Goal: Communication & Community: Answer question/provide support

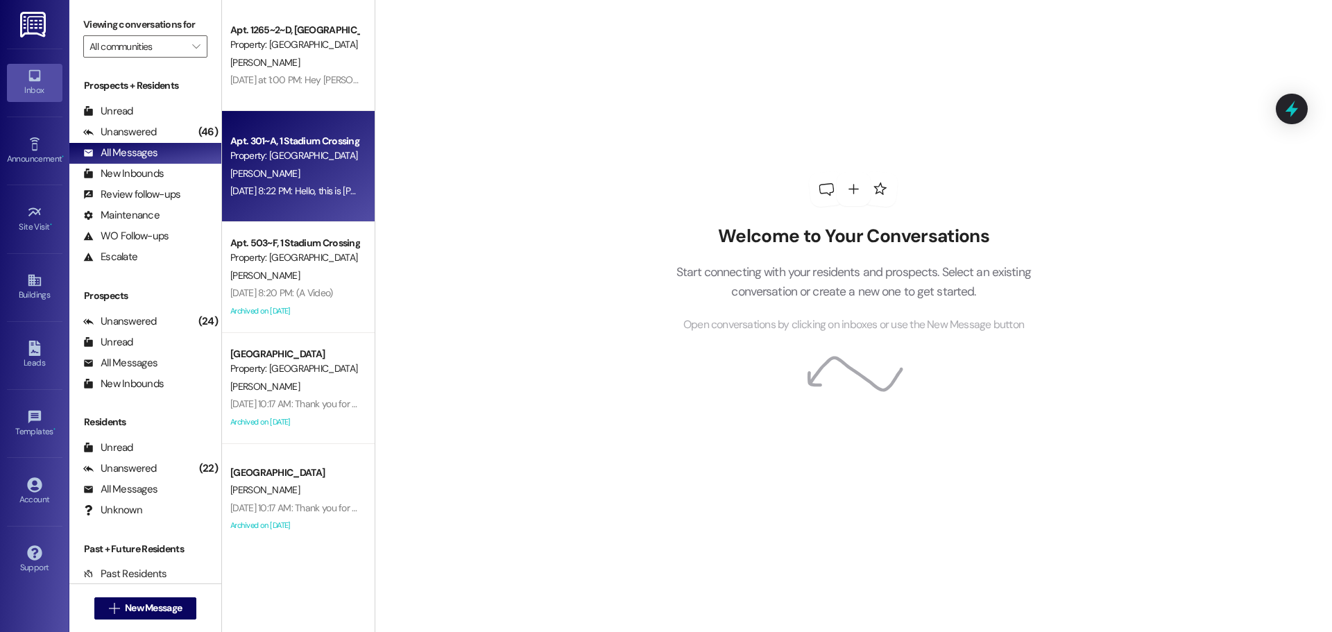
click at [295, 167] on div "[PERSON_NAME]" at bounding box center [294, 173] width 131 height 17
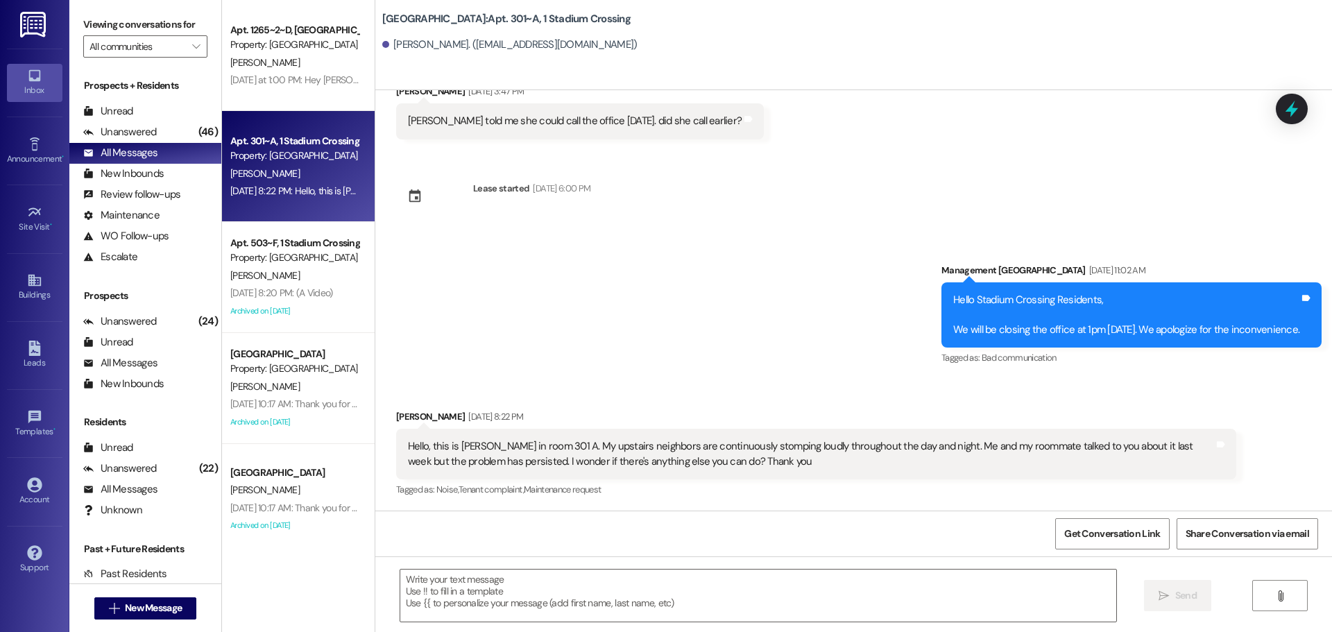
scroll to position [1803, 0]
click at [508, 595] on textarea at bounding box center [758, 596] width 716 height 52
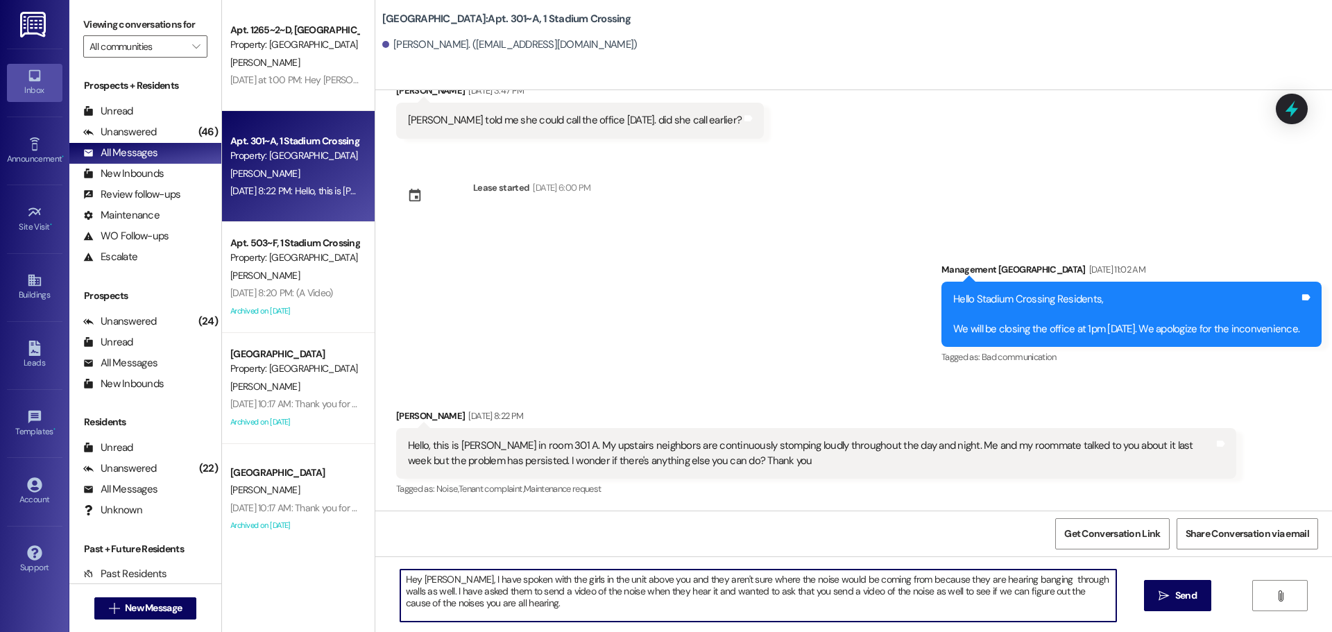
click at [1011, 583] on textarea "Hey [PERSON_NAME], I have spoken with the girls in the unit above you and they …" at bounding box center [758, 596] width 716 height 52
click at [1090, 580] on textarea "Hey [PERSON_NAME], I have spoken with the girls in the unit above you and they …" at bounding box center [758, 596] width 716 height 52
click at [1005, 584] on textarea "Hey [PERSON_NAME], I have spoken with the girls in the unit above you and they …" at bounding box center [758, 596] width 716 height 52
click at [1081, 579] on textarea "Hey [PERSON_NAME], I have spoken with the girls in the unit above you and they …" at bounding box center [758, 596] width 716 height 52
click at [815, 591] on textarea "Hey [PERSON_NAME], I have spoken with the girls in the unit above you and they …" at bounding box center [758, 596] width 716 height 52
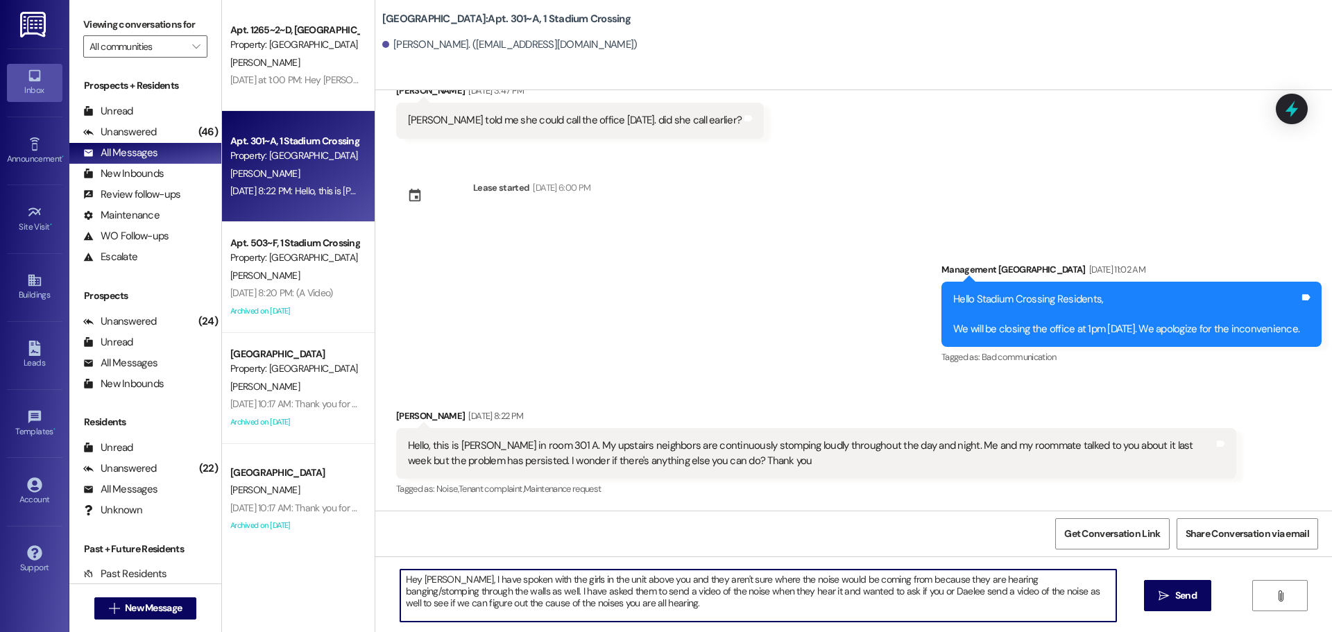
drag, startPoint x: 978, startPoint y: 593, endPoint x: 1005, endPoint y: 621, distance: 38.3
click at [1005, 621] on textarea "Hey [PERSON_NAME], I have spoken with the girls in the unit above you and they …" at bounding box center [758, 596] width 716 height 52
click at [427, 599] on textarea "Hey [PERSON_NAME], I have spoken with the girls in the unit above you and they …" at bounding box center [758, 596] width 716 height 52
click at [433, 578] on textarea "Hey [PERSON_NAME], I have spoken with the girls in the unit above you and they …" at bounding box center [758, 596] width 716 height 52
click at [631, 604] on textarea "Hey [PERSON_NAME]! I apologize for the delay in response! I have spoken with th…" at bounding box center [758, 596] width 716 height 52
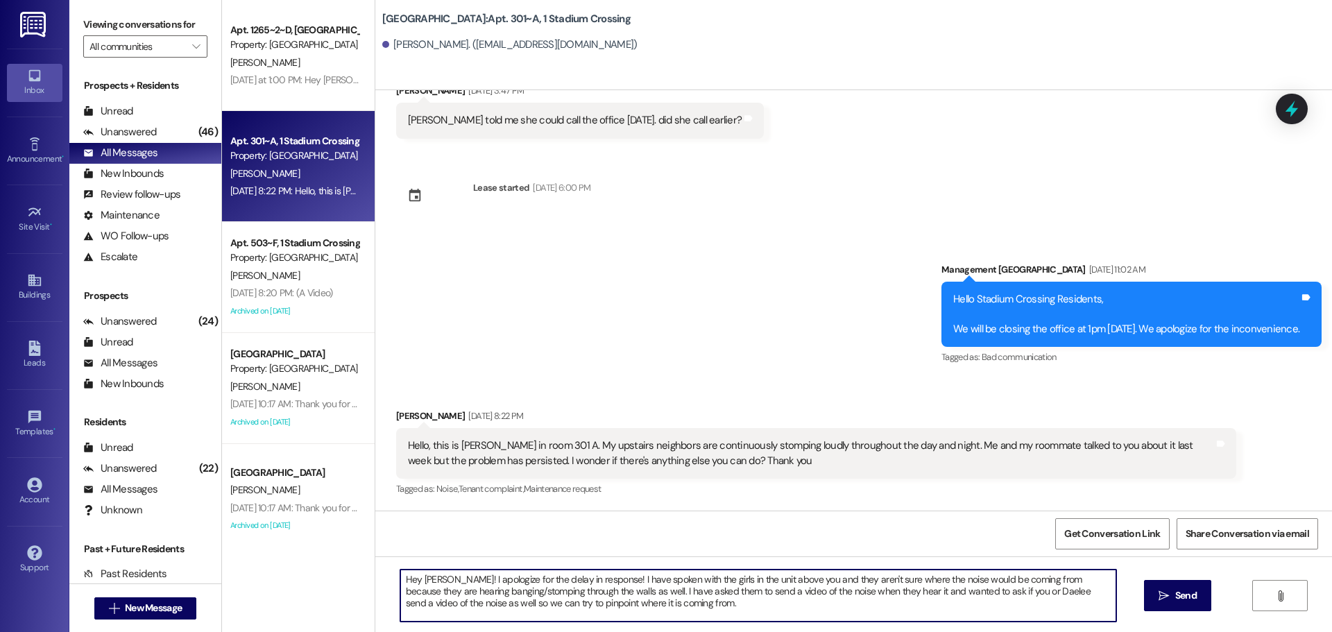
click at [580, 579] on textarea "Hey [PERSON_NAME]! I apologize for the delay in response! I have spoken with th…" at bounding box center [758, 596] width 716 height 52
click at [1098, 593] on textarea "Hey [PERSON_NAME]! I apologize for the delay in response, out texting app was d…" at bounding box center [758, 596] width 716 height 52
click at [749, 603] on textarea "Hey [PERSON_NAME]! I apologize for the delay in response, out texting app was d…" at bounding box center [758, 596] width 716 height 52
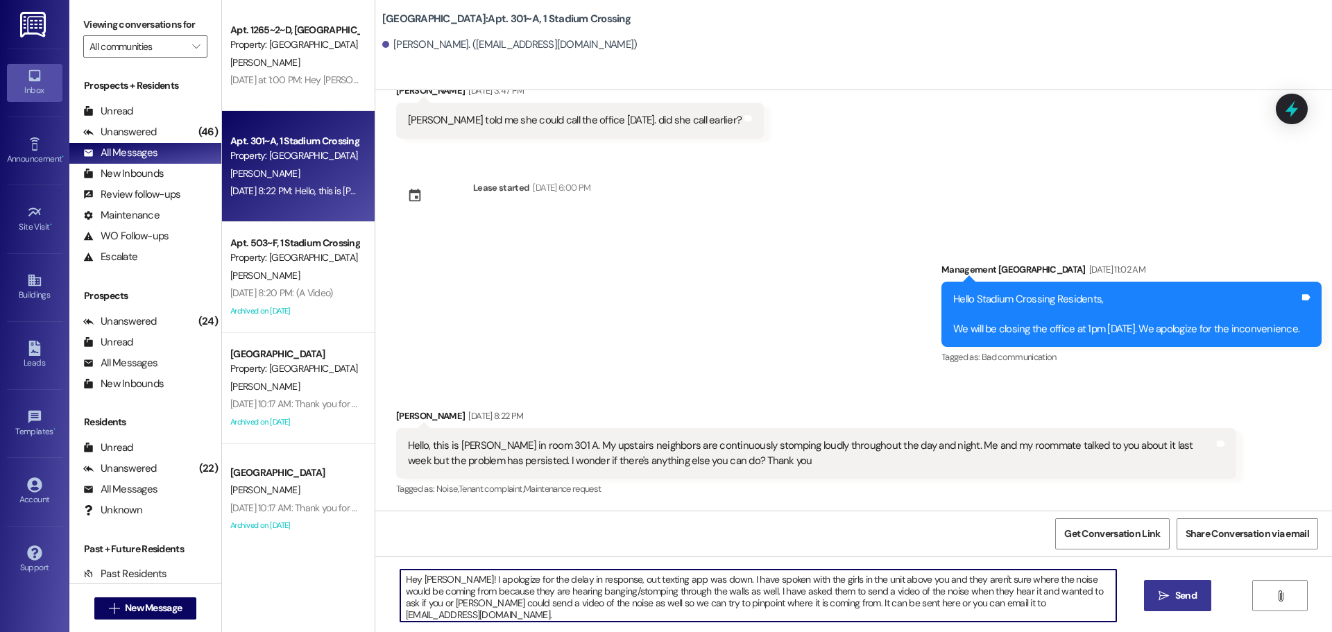
type textarea "Hey [PERSON_NAME]! I apologize for the delay in response, out texting app was d…"
click at [1175, 605] on button " Send" at bounding box center [1177, 595] width 67 height 31
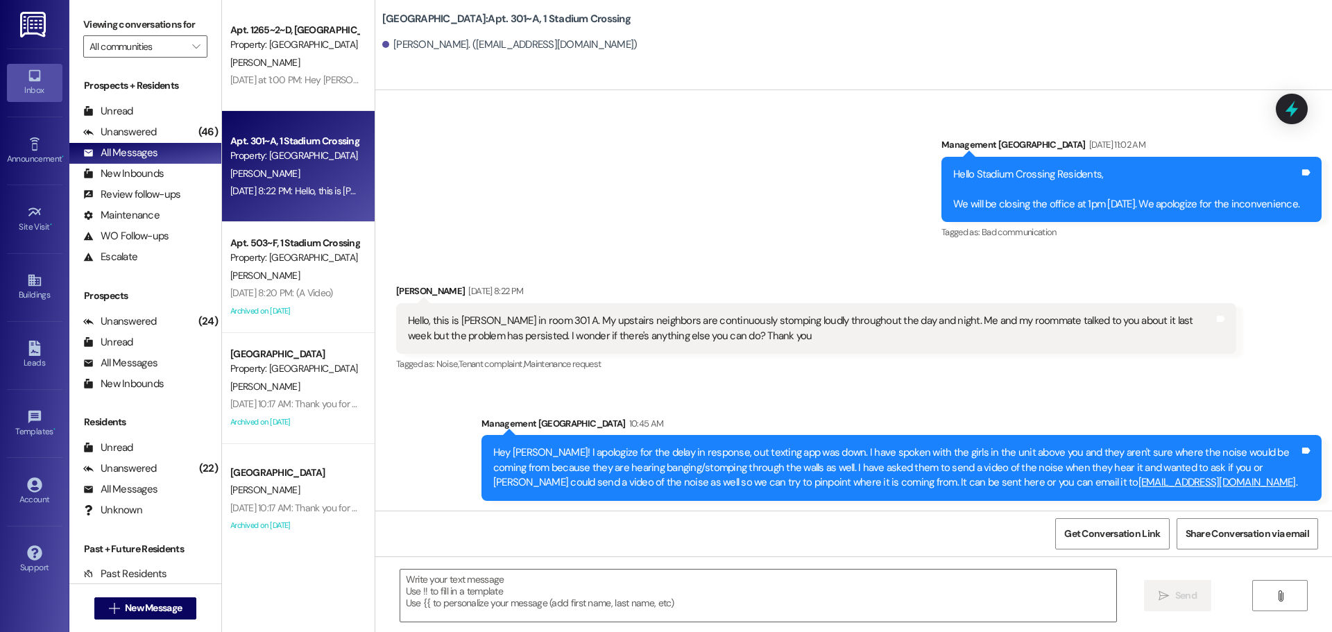
scroll to position [1929, 0]
